Goal: Transaction & Acquisition: Download file/media

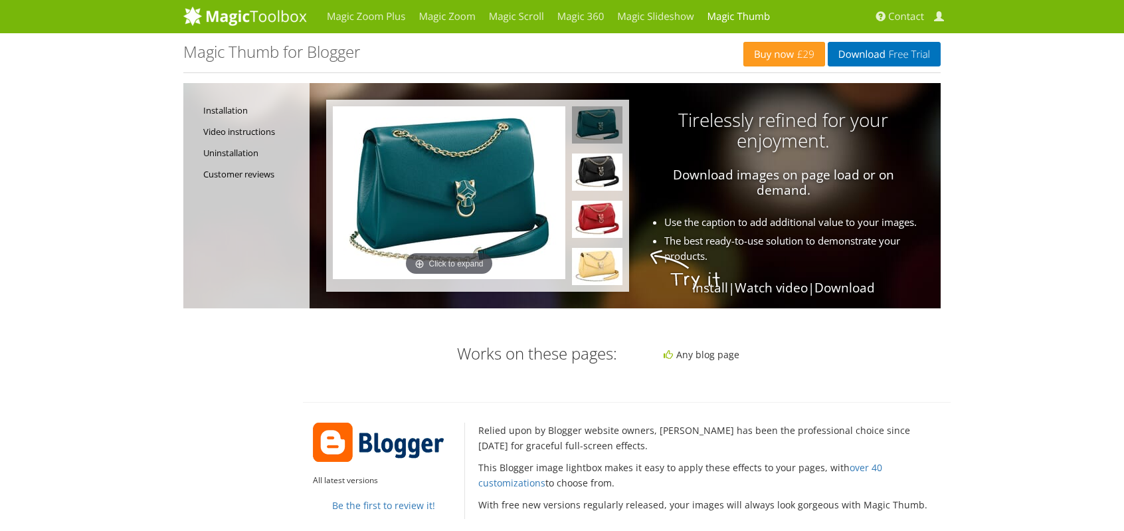
click at [287, 21] on img at bounding box center [245, 16] width 124 height 20
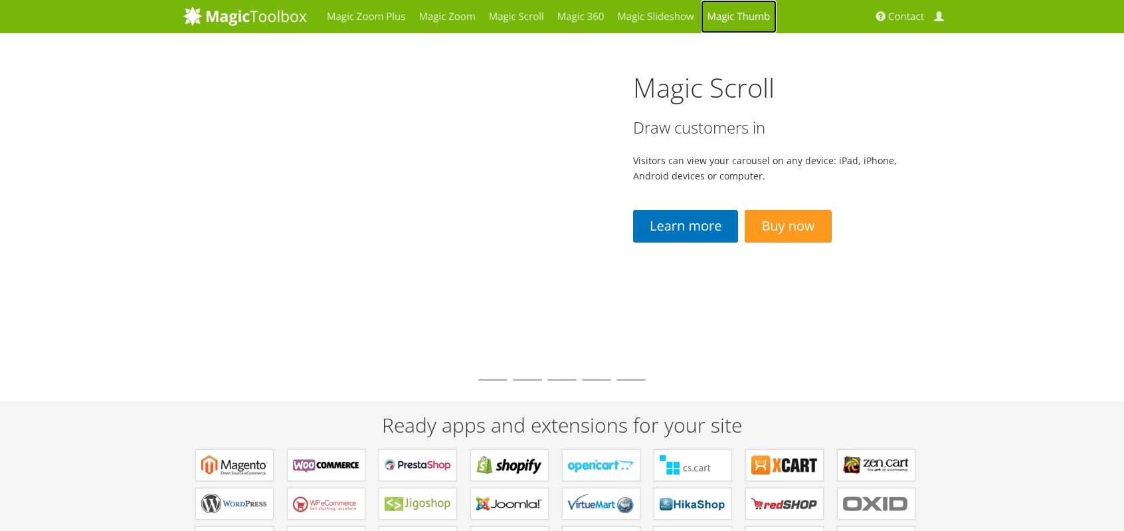
click at [736, 17] on link "Magic Thumb" at bounding box center [739, 16] width 76 height 33
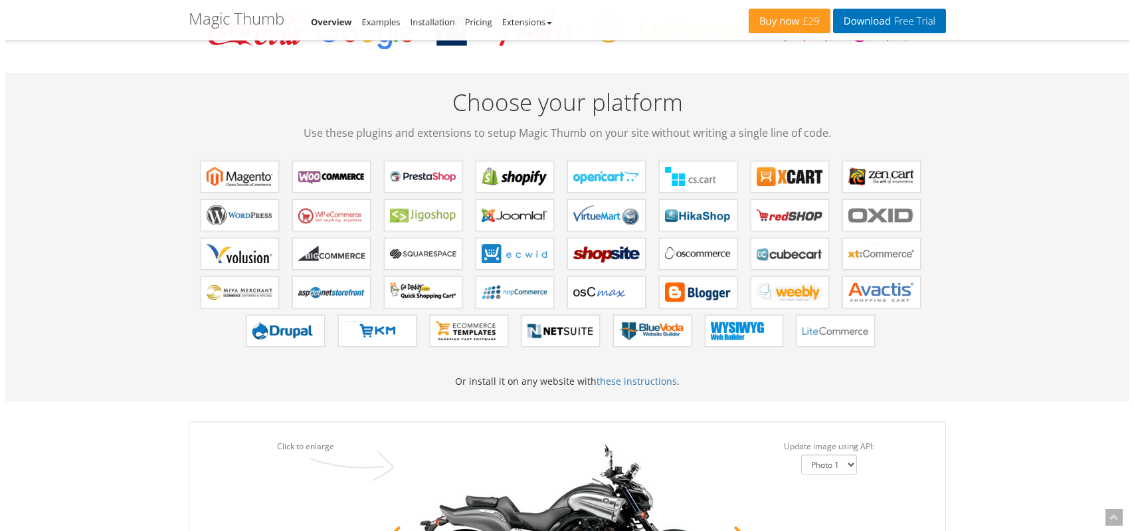
scroll to position [332, 0]
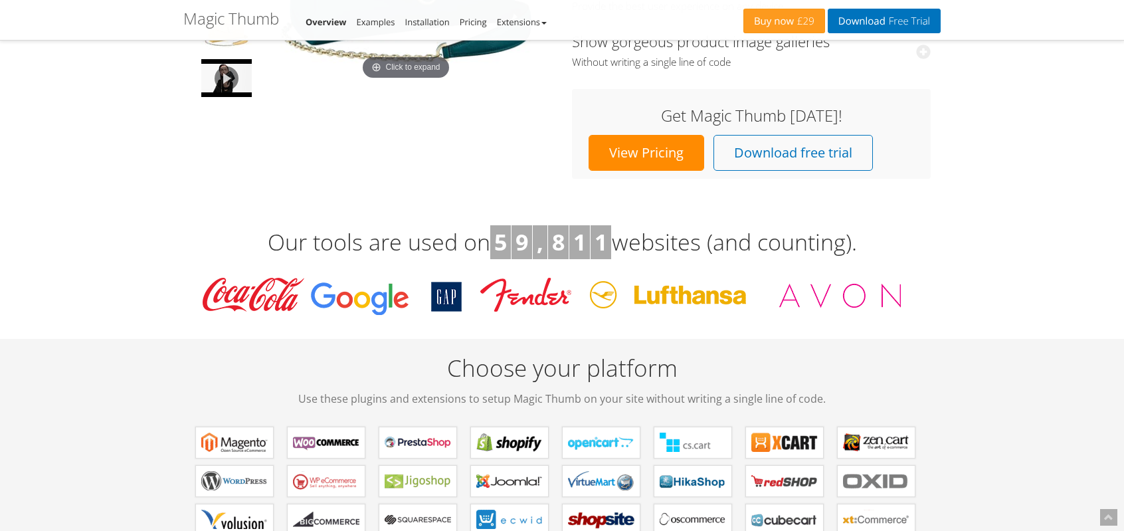
click at [729, 124] on h3 "Get Magic Thumb today!" at bounding box center [751, 115] width 332 height 17
click at [719, 145] on link "Download free trial" at bounding box center [792, 153] width 159 height 36
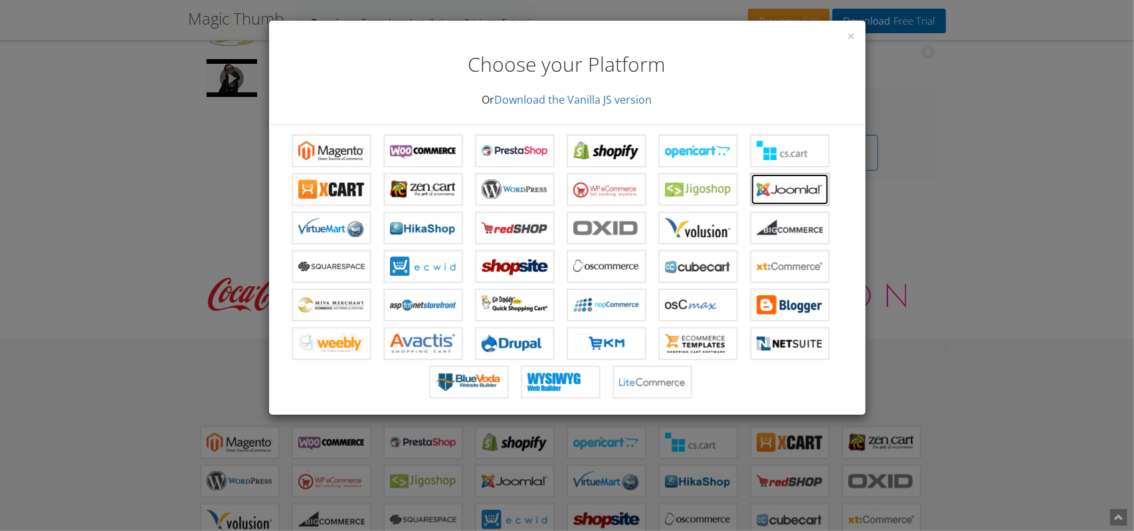
click at [800, 195] on b "Magic Thumb for Joomla" at bounding box center [790, 189] width 66 height 20
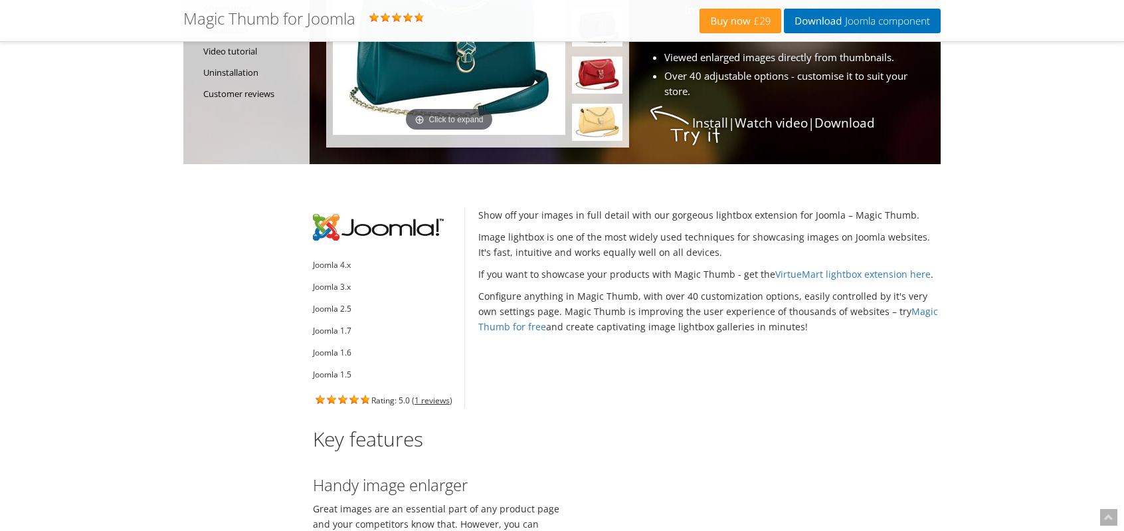
scroll to position [133, 0]
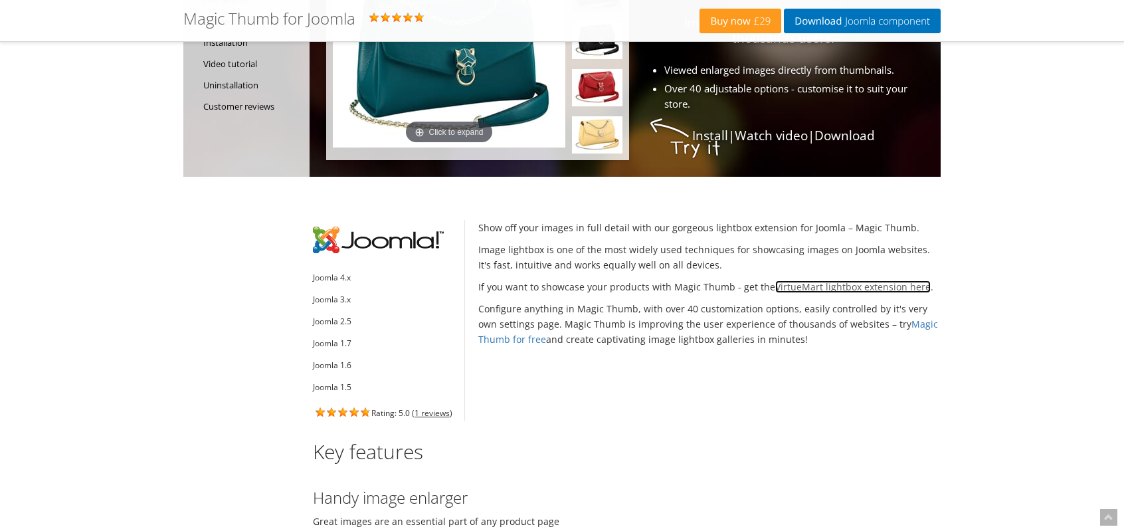
click at [780, 283] on link "VirtueMart lightbox extension here" at bounding box center [852, 286] width 155 height 13
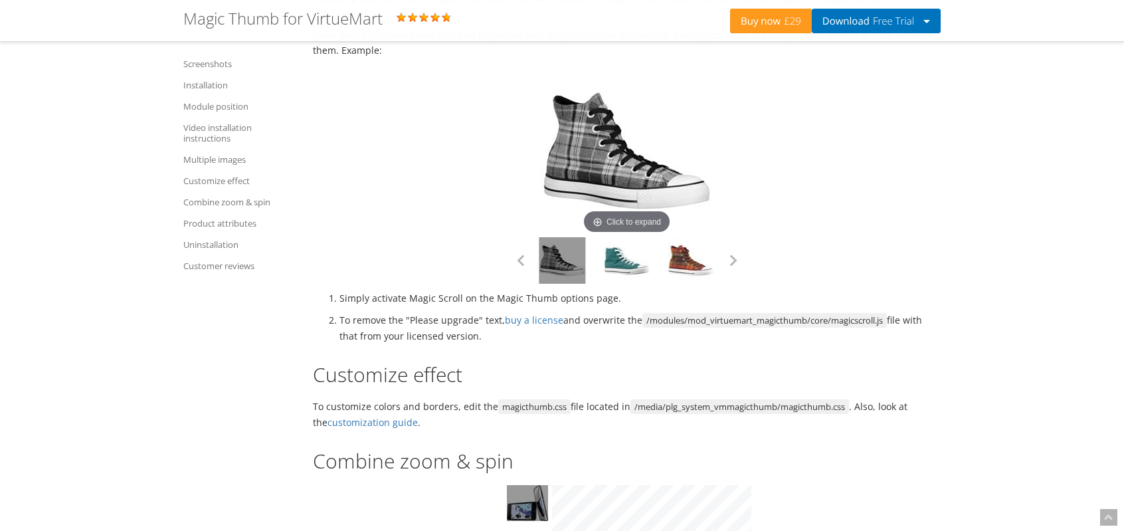
scroll to position [2524, 0]
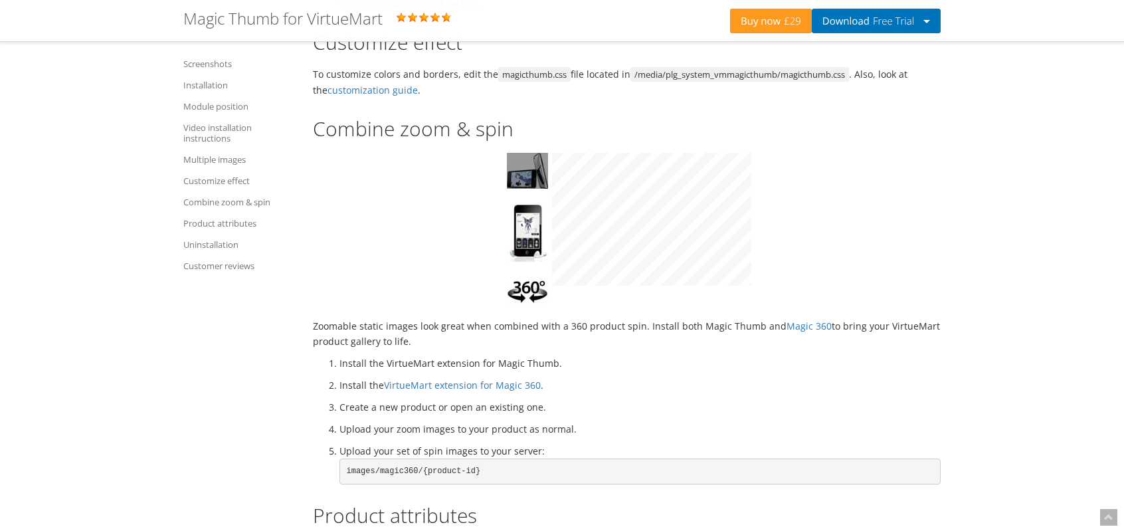
click at [518, 189] on tr "Click to expand" at bounding box center [626, 229] width 249 height 152
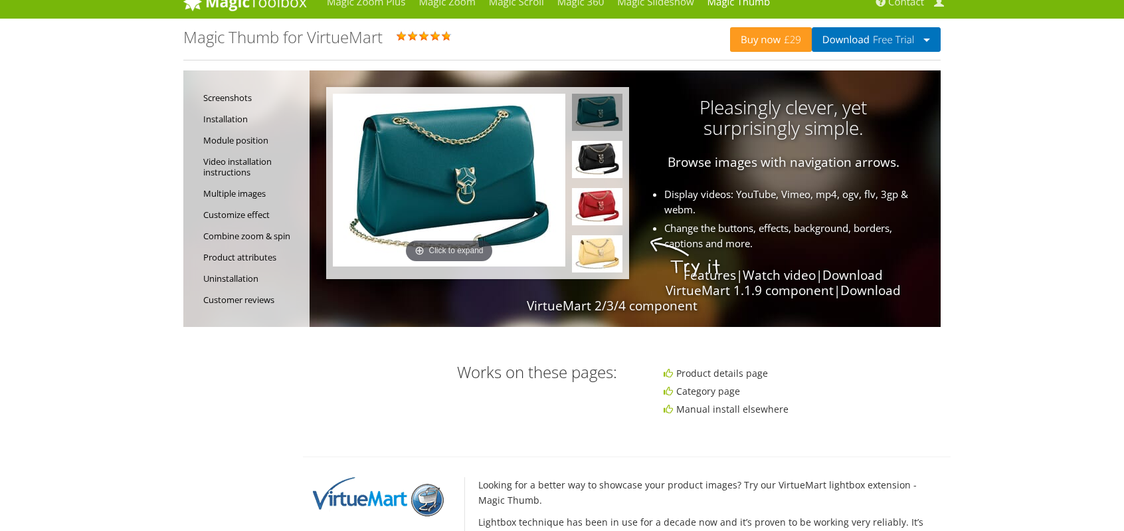
scroll to position [0, 0]
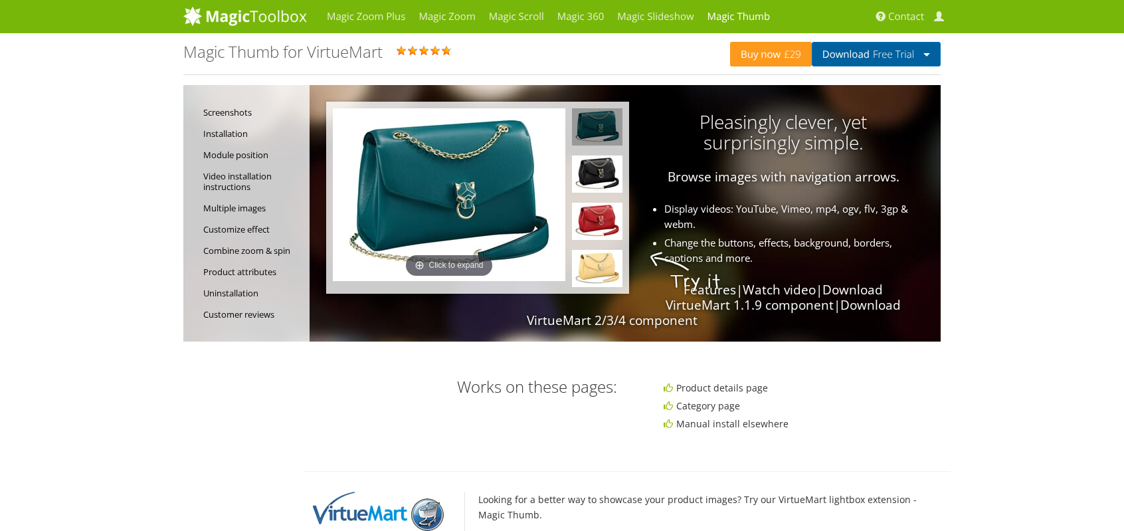
click at [887, 54] on span "Free Trial" at bounding box center [891, 54] width 45 height 11
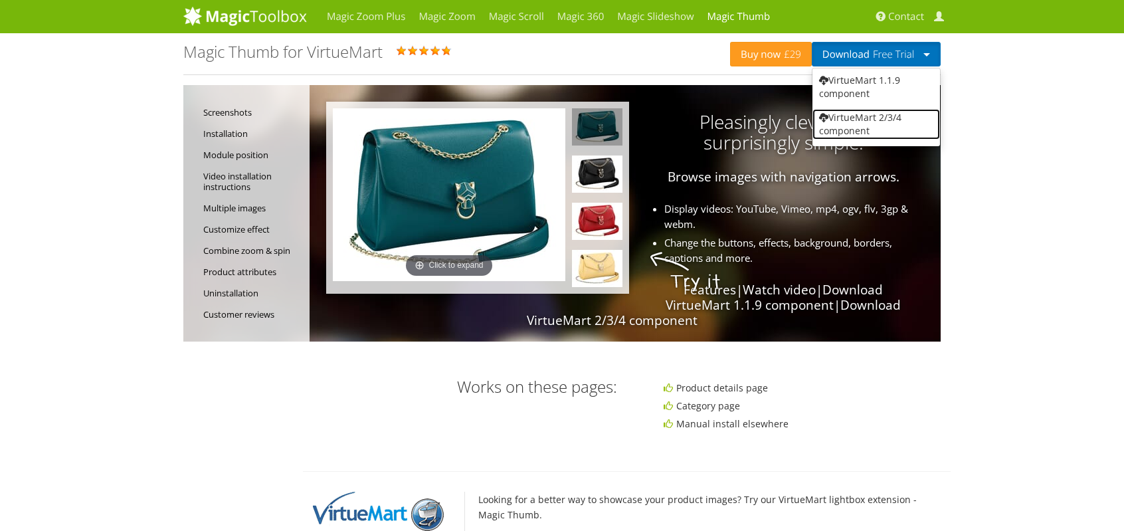
click at [885, 114] on link "VirtueMart 2/3/4 component" at bounding box center [876, 124] width 128 height 31
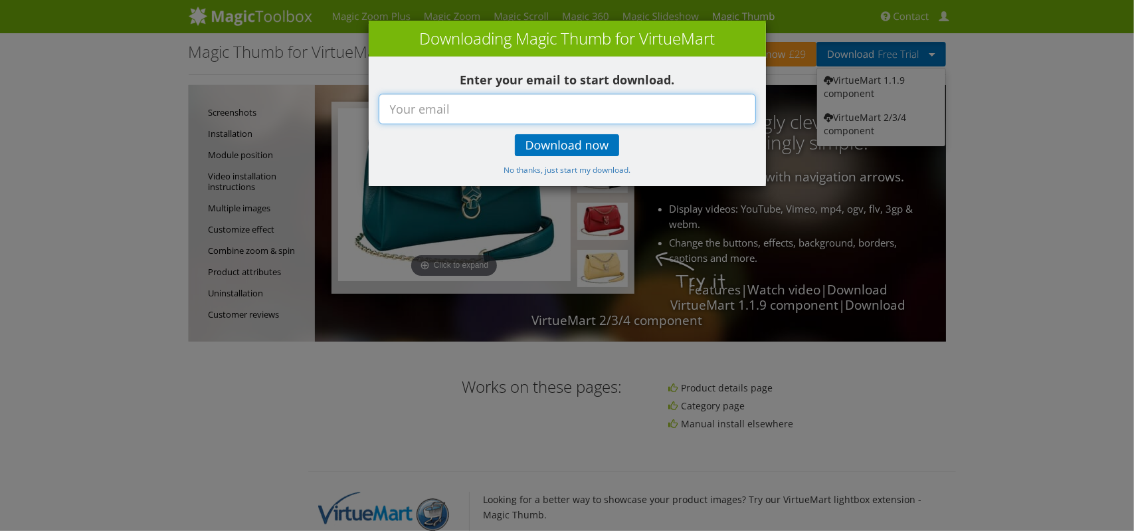
click at [573, 110] on input "text" at bounding box center [567, 109] width 377 height 31
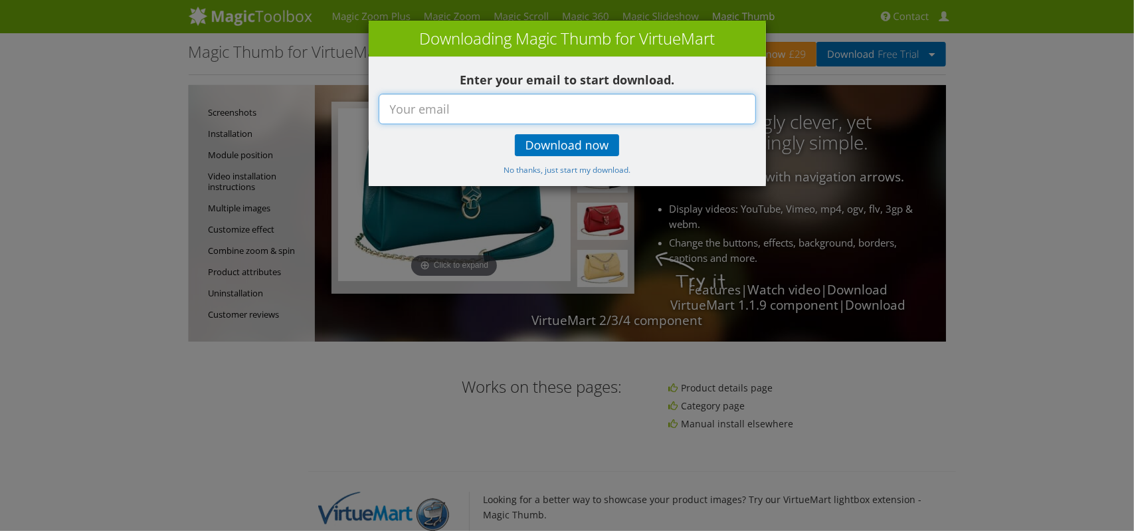
click at [573, 110] on input "text" at bounding box center [567, 109] width 377 height 31
type input "[EMAIL_ADDRESS][DOMAIN_NAME]"
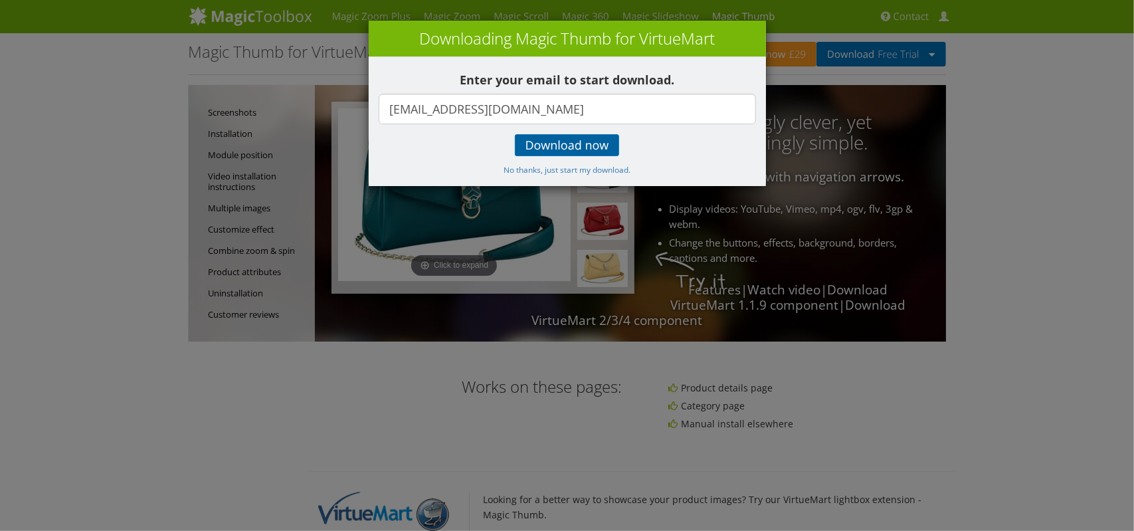
click at [560, 145] on span "Download now" at bounding box center [567, 145] width 84 height 11
